Goal: Task Accomplishment & Management: Manage account settings

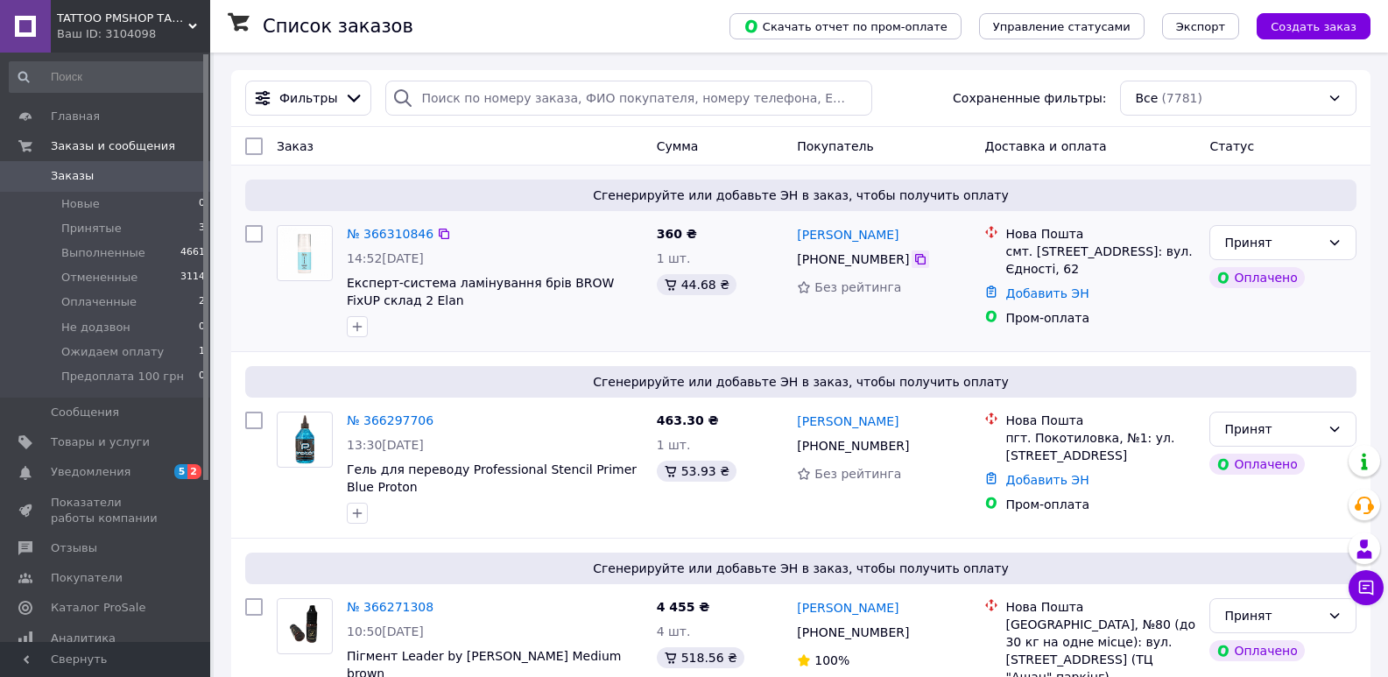
click at [913, 263] on icon at bounding box center [920, 259] width 14 height 14
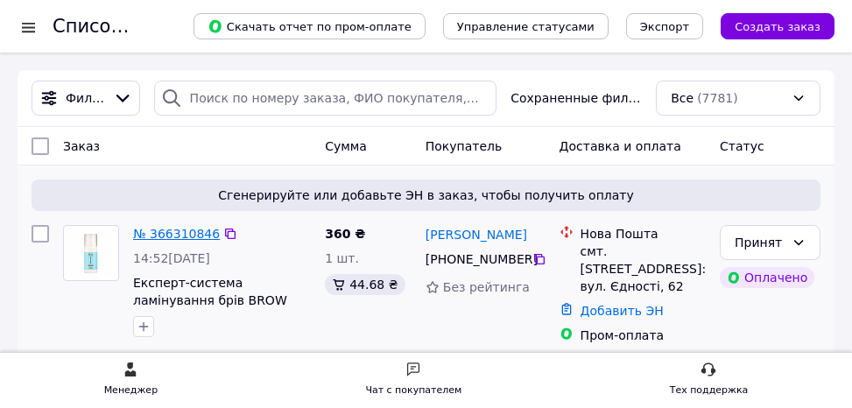
click at [180, 236] on link "№ 366310846" at bounding box center [176, 234] width 87 height 14
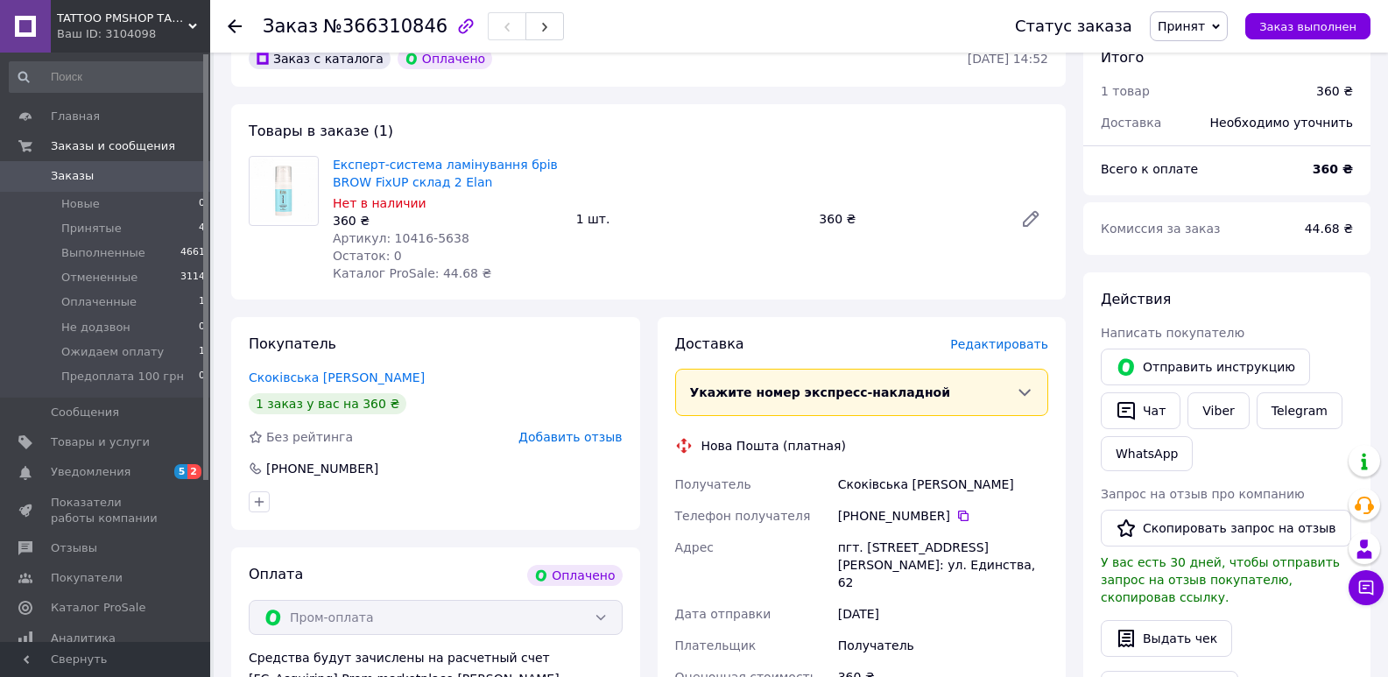
scroll to position [175, 0]
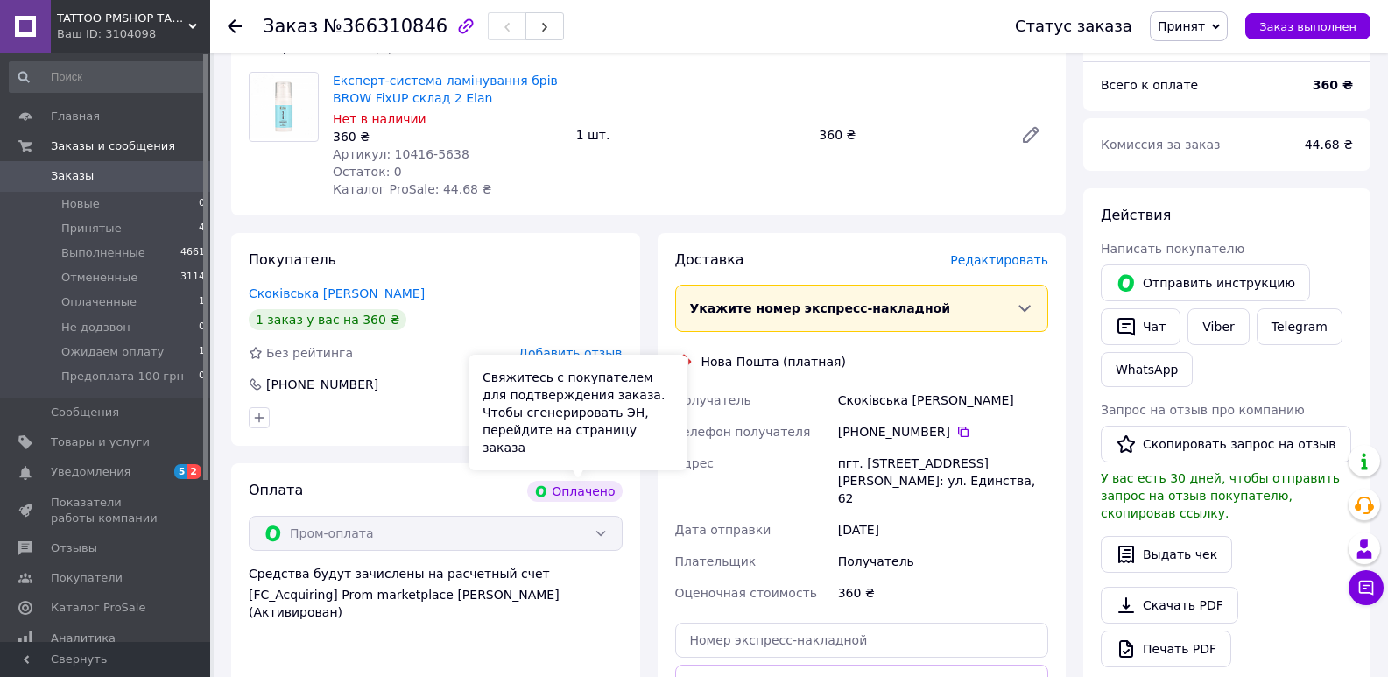
click at [595, 490] on div "Оплачено" at bounding box center [574, 491] width 95 height 21
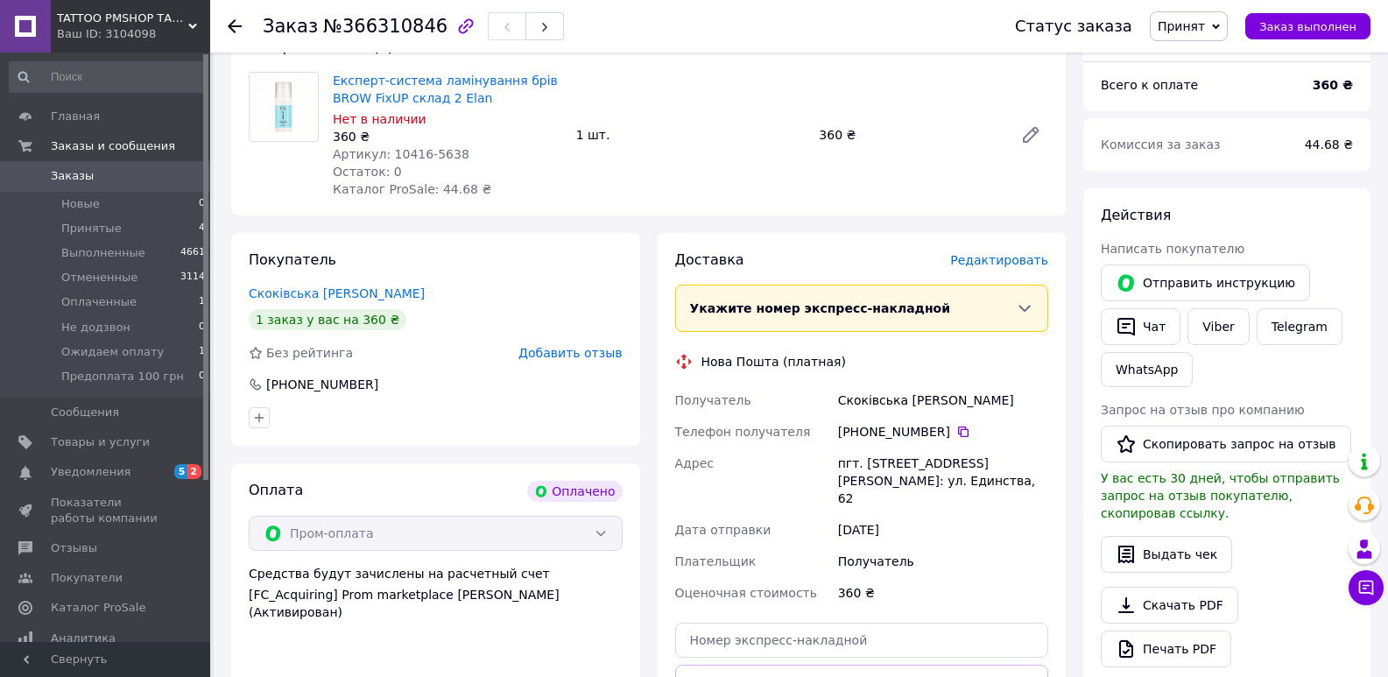
click at [565, 524] on div "Пром-оплата" at bounding box center [436, 533] width 374 height 35
click at [599, 532] on div "Пром-оплата" at bounding box center [436, 533] width 374 height 35
click at [522, 555] on div "Оплата Оплачено Пром-оплата Средства будут зачислены на расчетный счет [FC_Acqu…" at bounding box center [435, 629] width 409 height 332
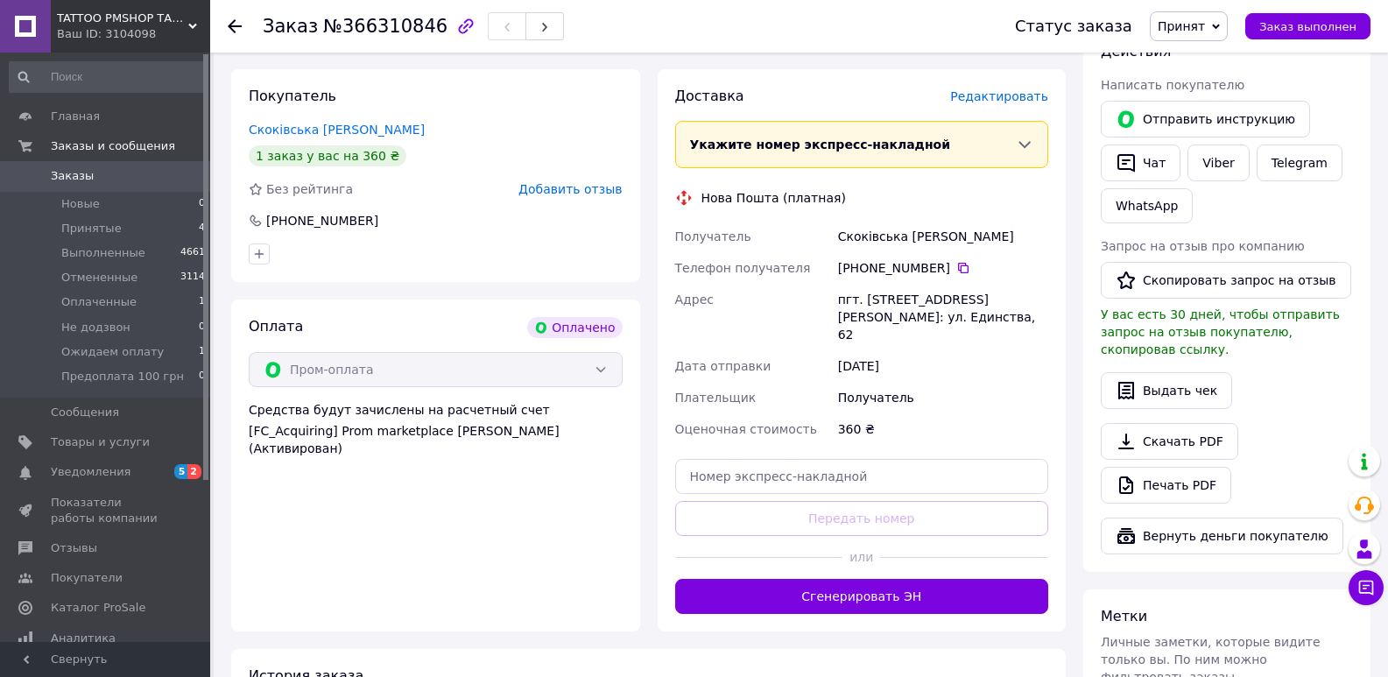
scroll to position [263, 0]
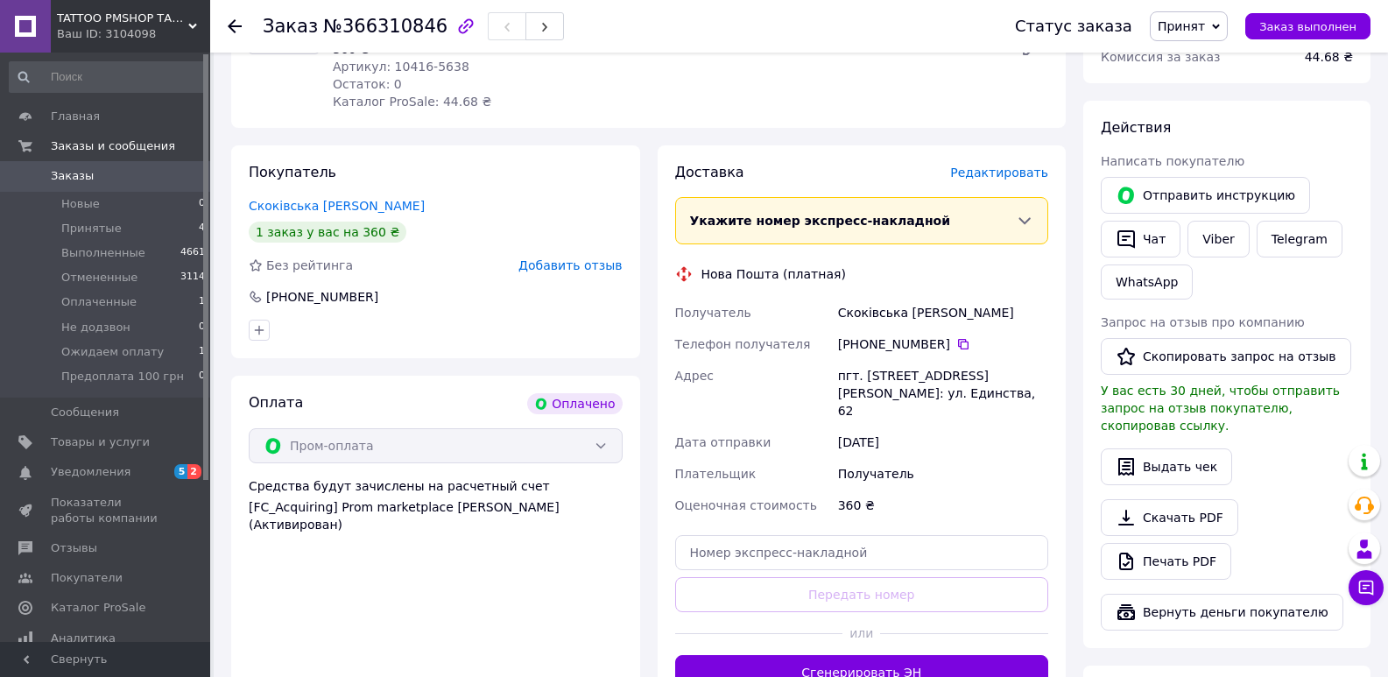
click at [604, 428] on div "Пром-оплата" at bounding box center [436, 445] width 374 height 35
click at [594, 447] on div "Пром-оплата" at bounding box center [436, 445] width 374 height 35
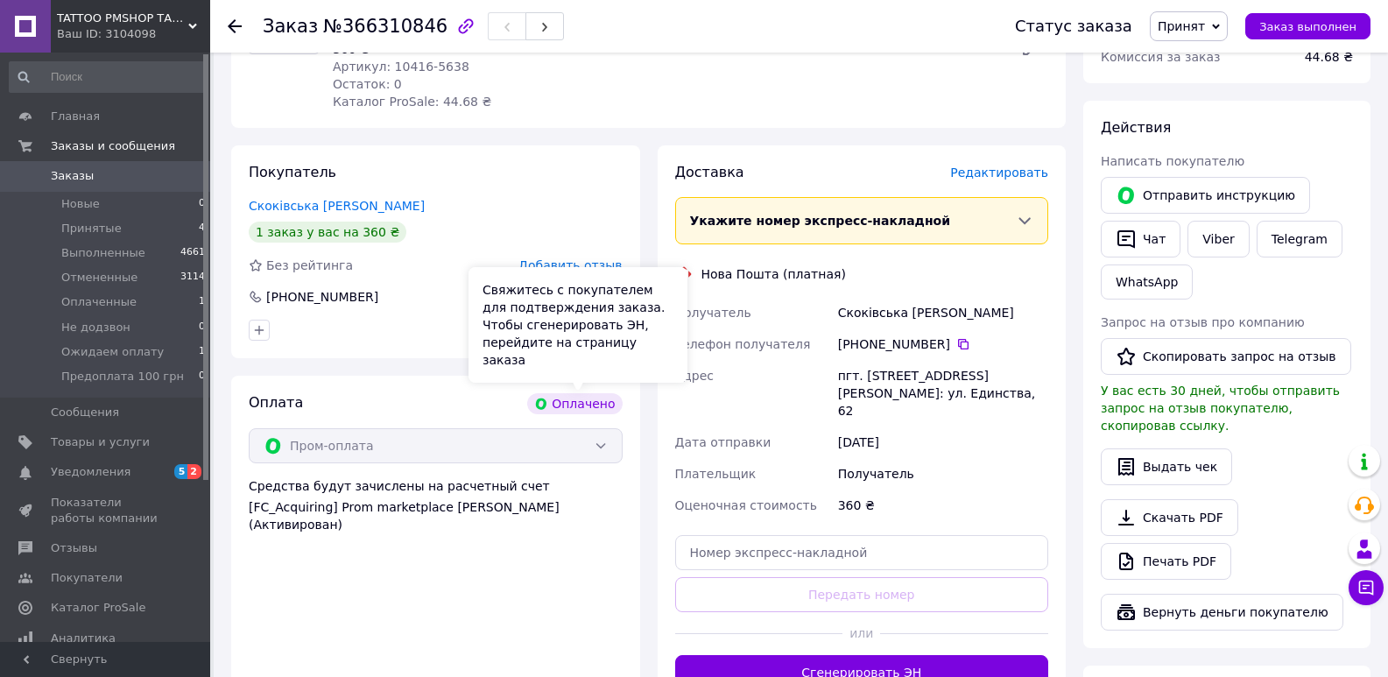
click at [590, 402] on div "Оплачено" at bounding box center [574, 403] width 95 height 21
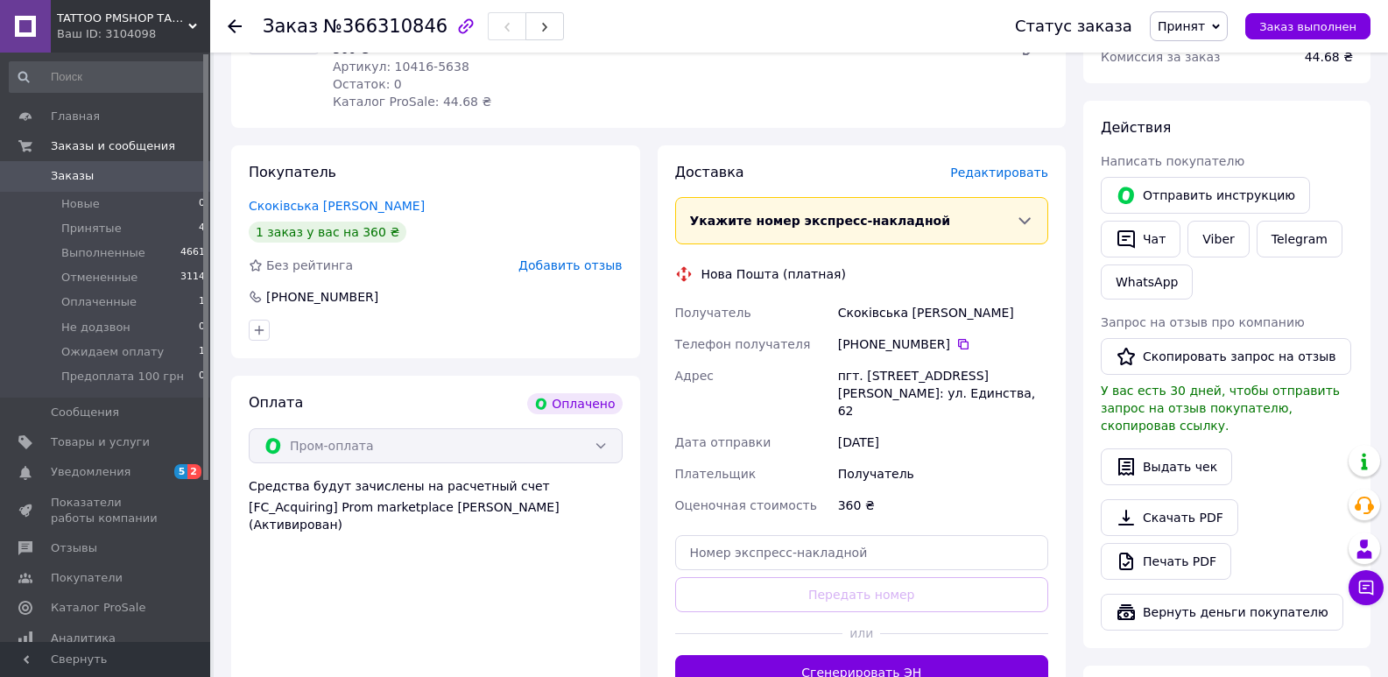
click at [1315, 95] on div "Итого 1 товар 360 ₴ Доставка Необходимо уточнить Всего к оплате 360 ₴ Комиссия …" at bounding box center [1226, 462] width 287 height 1206
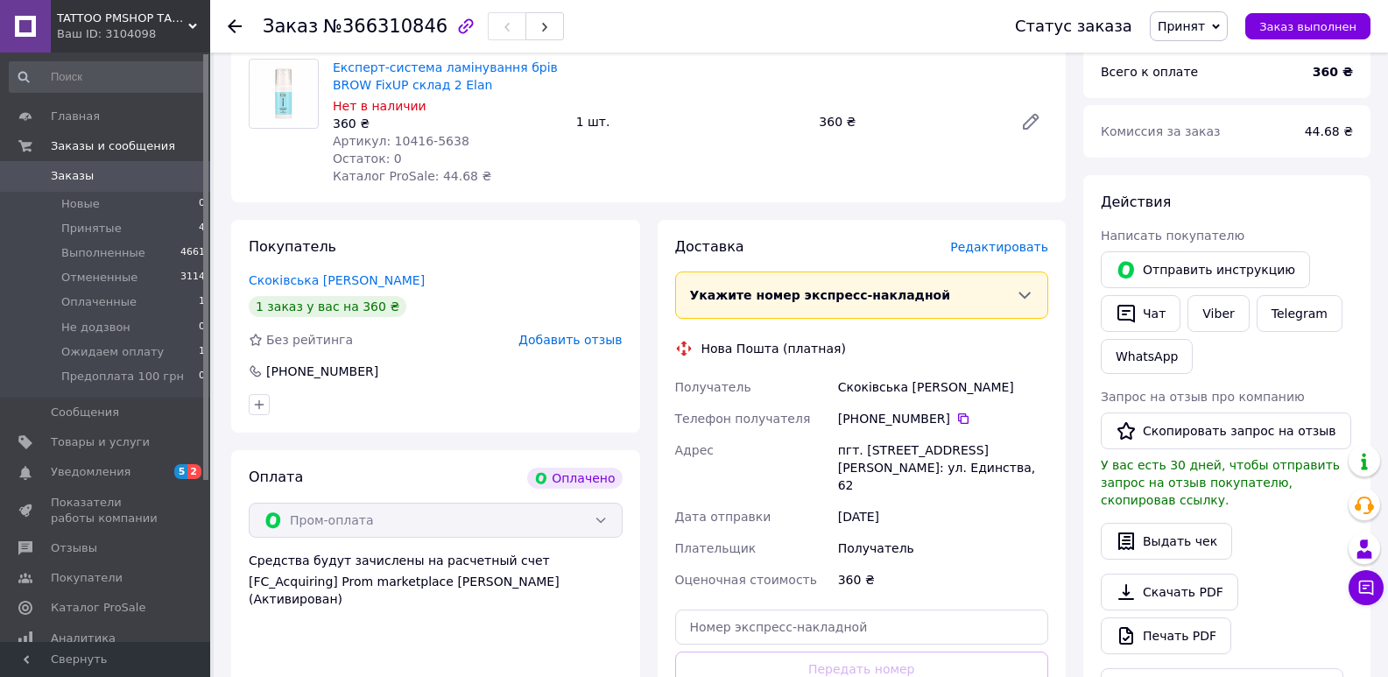
scroll to position [0, 0]
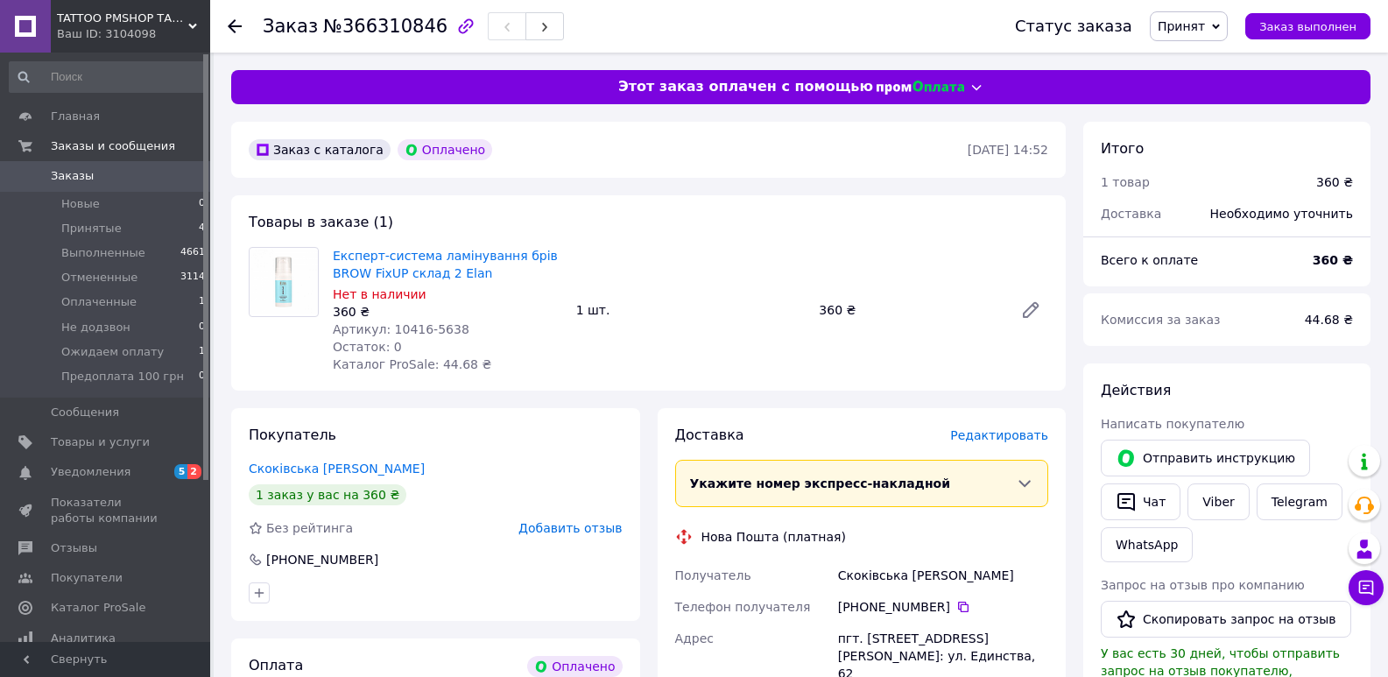
drag, startPoint x: 152, startPoint y: 223, endPoint x: 693, endPoint y: 230, distance: 540.4
click at [693, 230] on div "Товары в заказе (1) Експерт-система ламінування брів BROW FixUP склад 2 Elan Не…" at bounding box center [648, 292] width 835 height 195
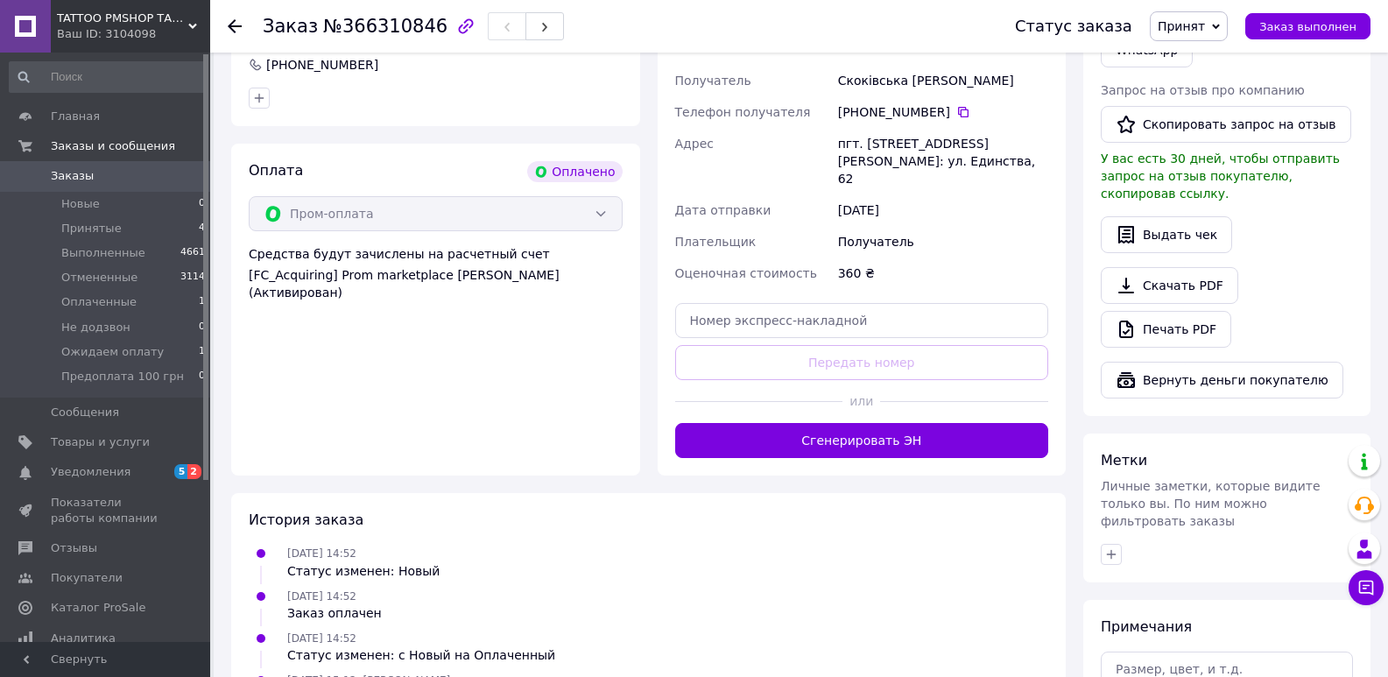
scroll to position [525, 0]
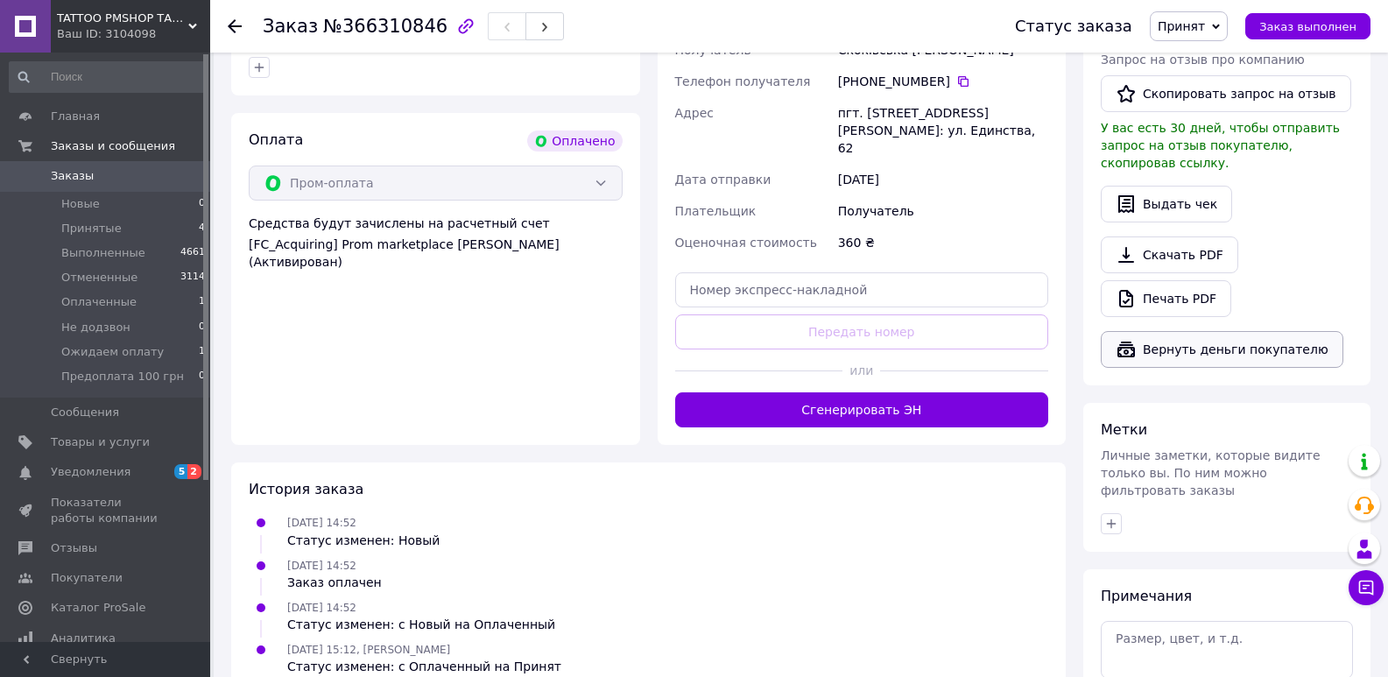
click at [1175, 336] on button "Вернуть деньги покупателю" at bounding box center [1222, 349] width 243 height 37
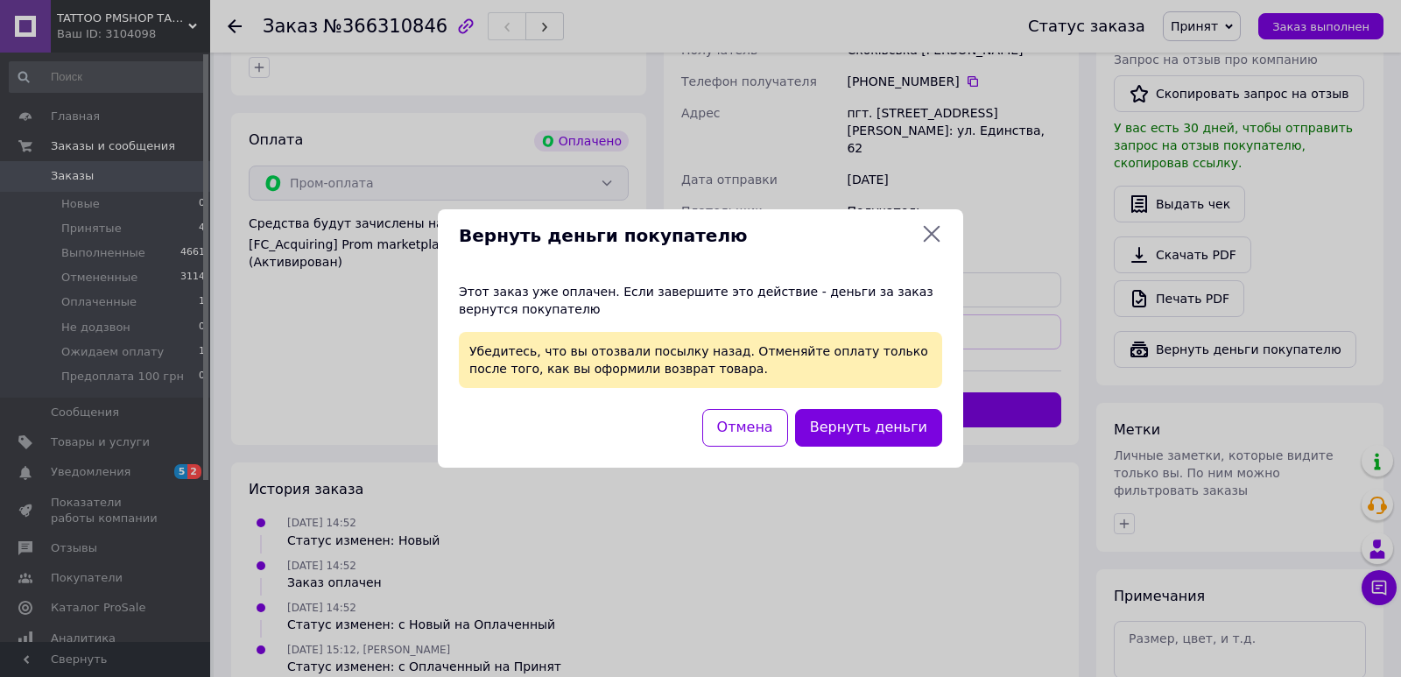
click at [941, 226] on icon at bounding box center [931, 233] width 21 height 21
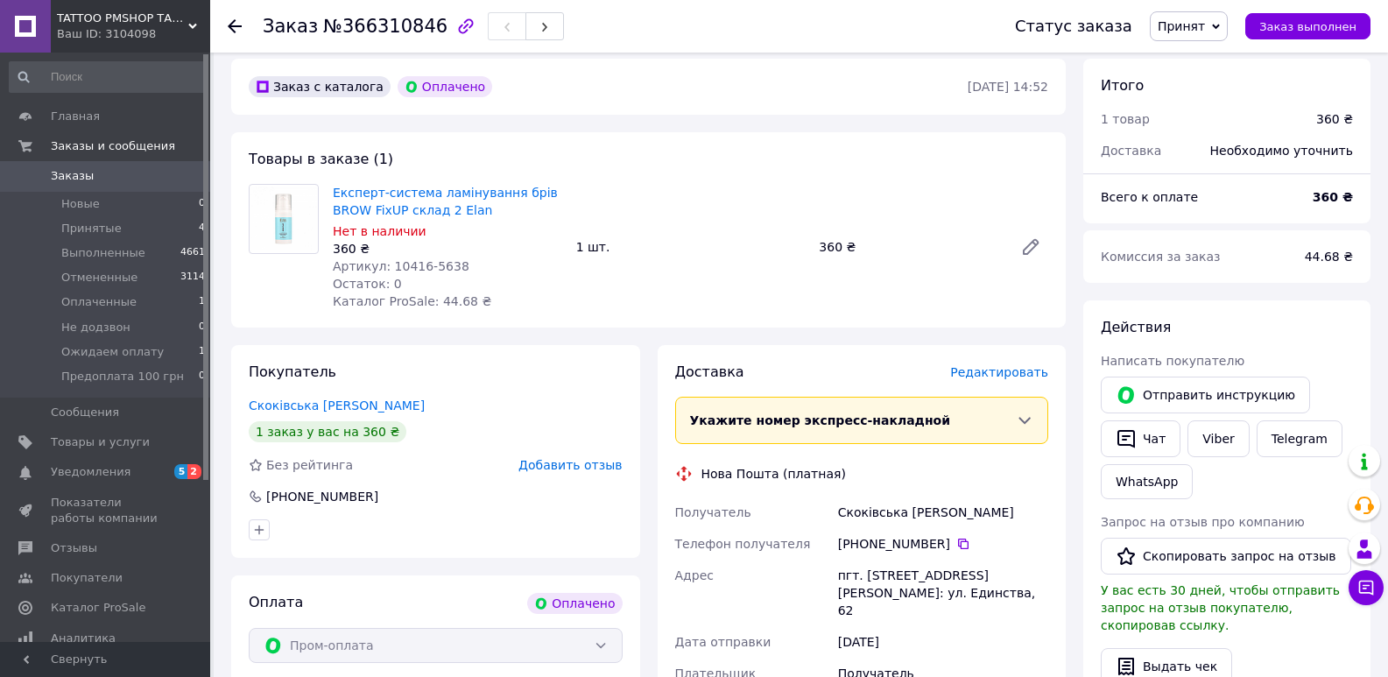
scroll to position [0, 0]
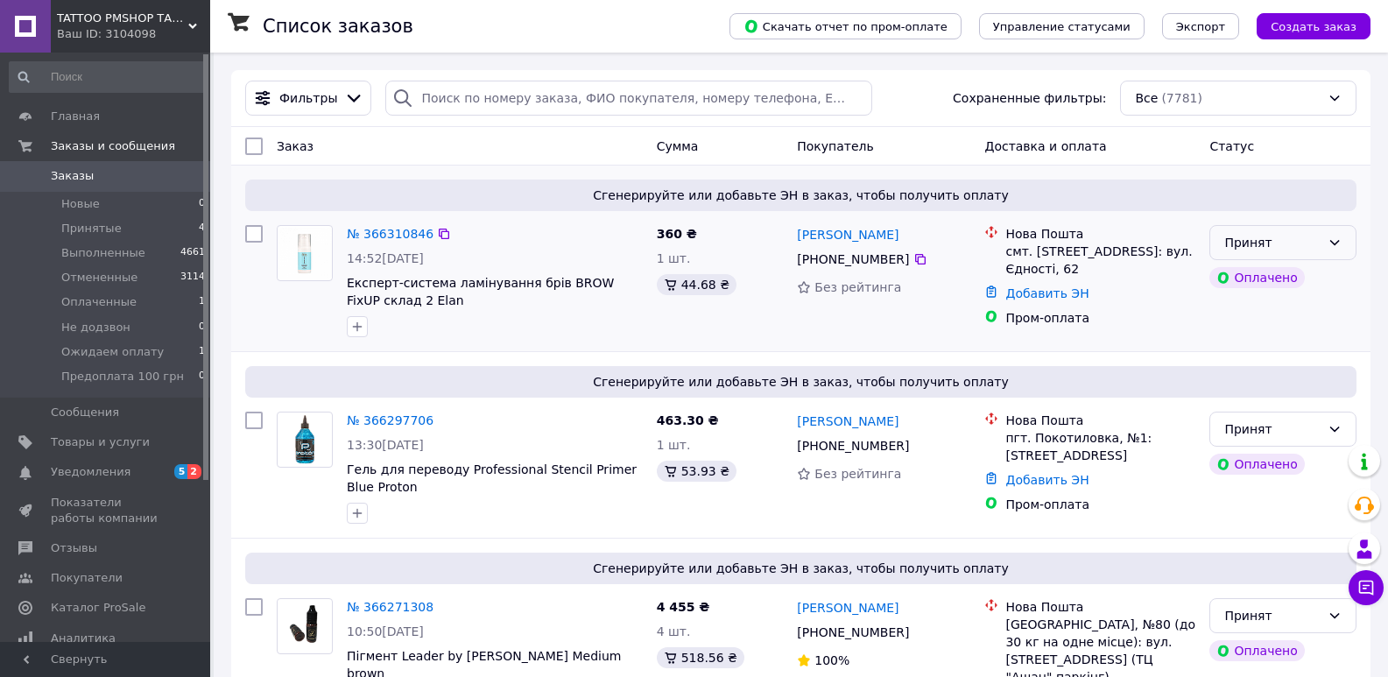
click at [1272, 250] on div "Принят" at bounding box center [1272, 242] width 96 height 19
click at [1305, 315] on li "Отменен" at bounding box center [1282, 313] width 145 height 32
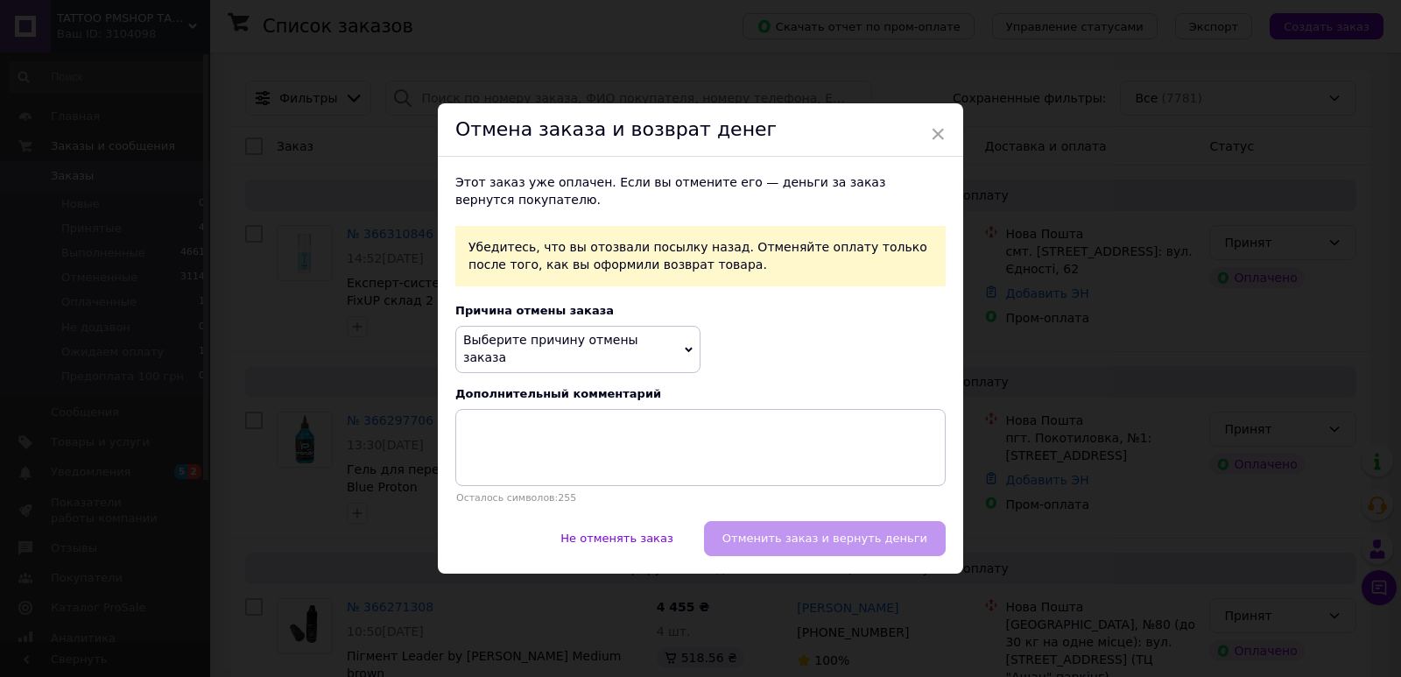
click at [609, 350] on span "Выберите причину отмены заказа" at bounding box center [550, 349] width 175 height 32
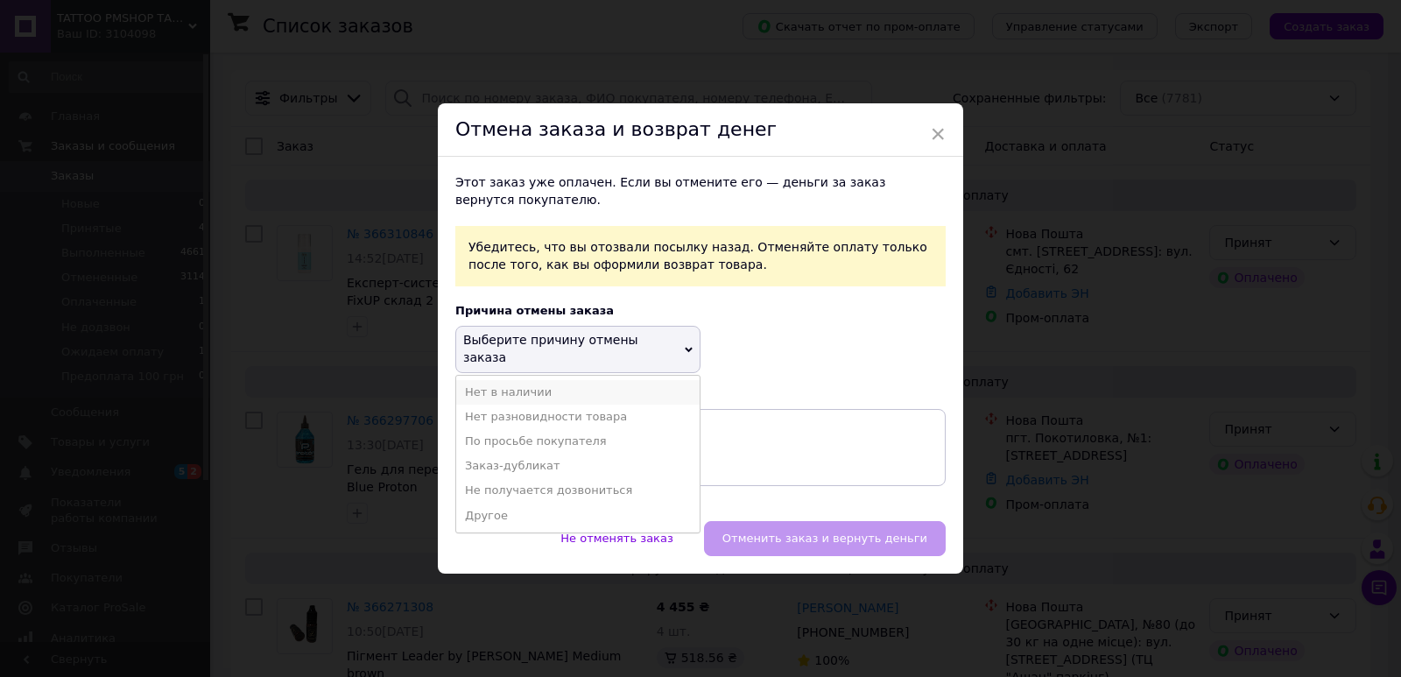
click at [593, 382] on li "Нет в наличии" at bounding box center [577, 392] width 243 height 25
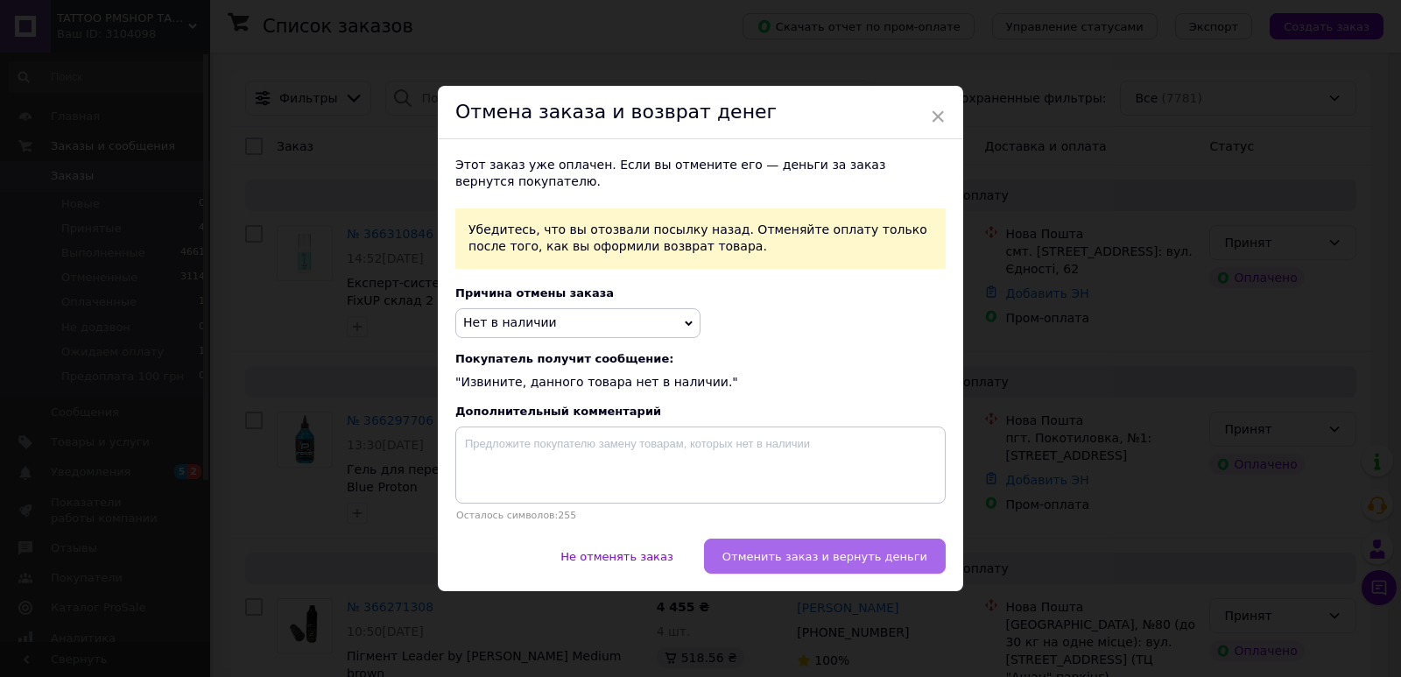
click at [836, 561] on span "Отменить заказ и вернуть деньги" at bounding box center [825, 556] width 205 height 13
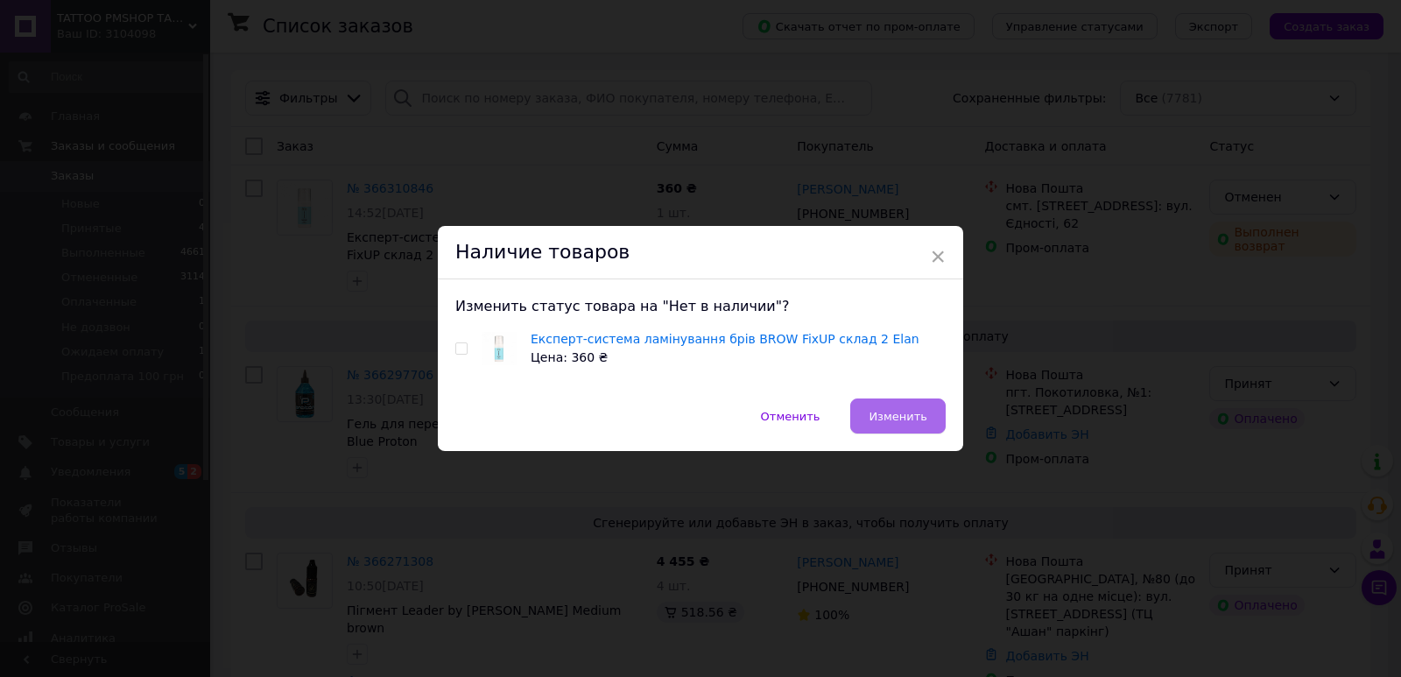
click at [904, 424] on button "Изменить" at bounding box center [897, 415] width 95 height 35
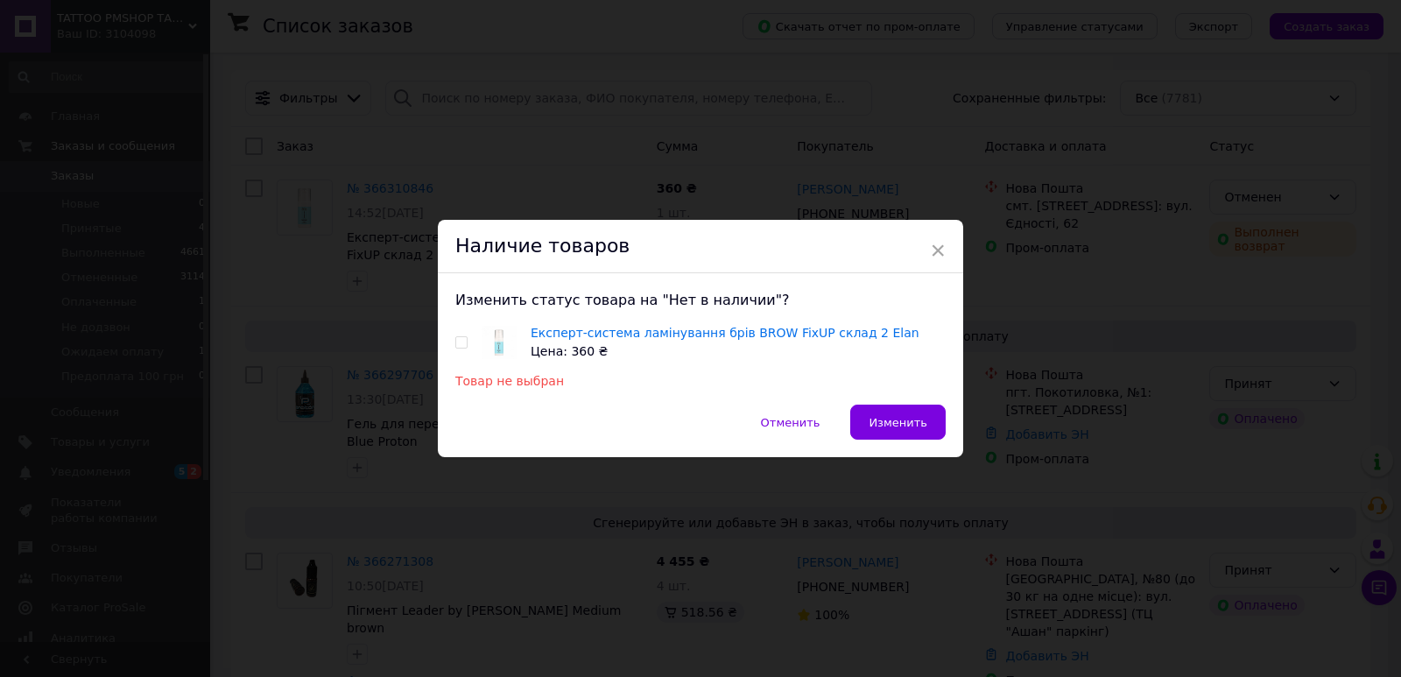
click at [465, 342] on div "Експерт-система ламінування брів BROW FixUP склад 2 Elan Цена: 360 ₴" at bounding box center [700, 342] width 490 height 37
click at [457, 342] on input "checkbox" at bounding box center [460, 342] width 11 height 11
checkbox input "true"
click at [882, 421] on span "Изменить" at bounding box center [898, 422] width 59 height 13
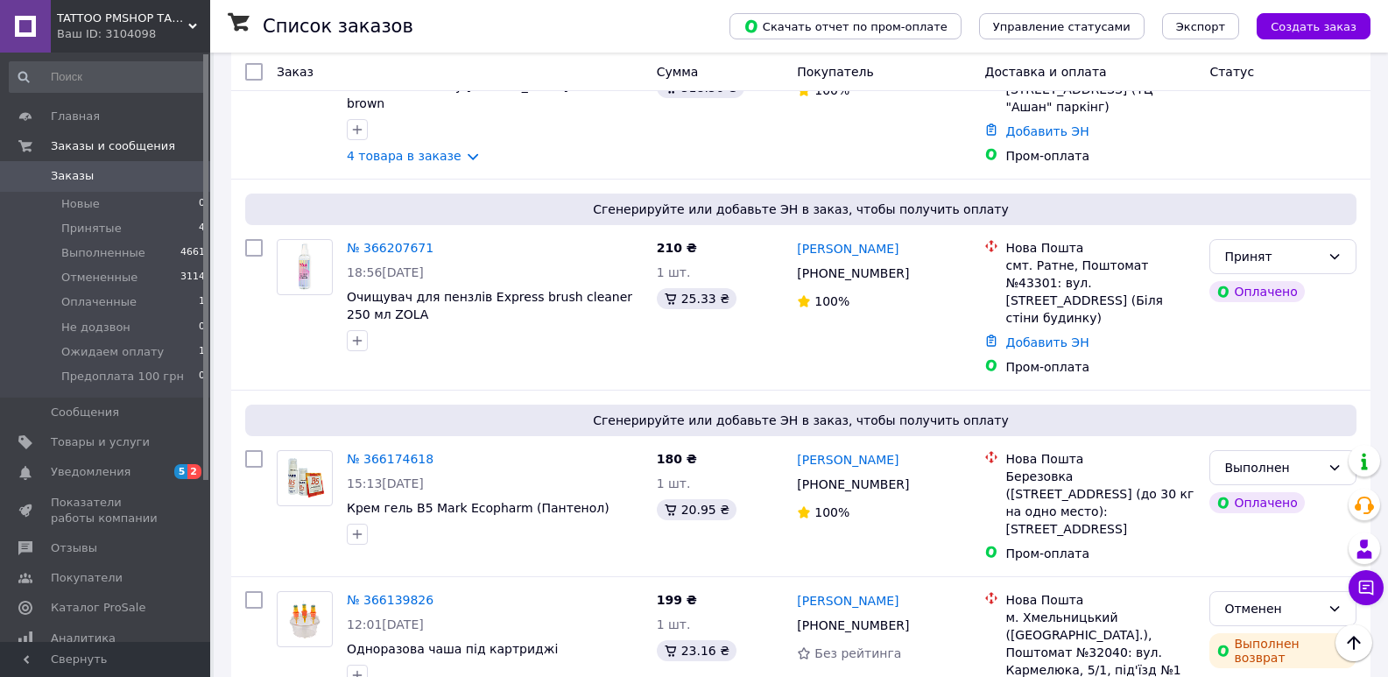
scroll to position [701, 0]
